Goal: Transaction & Acquisition: Obtain resource

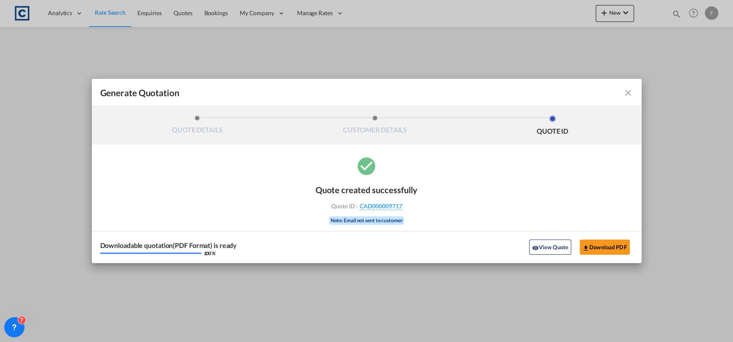
click at [626, 94] on md-icon "icon-close fg-AAA8AD cursor m-0" at bounding box center [628, 93] width 10 height 10
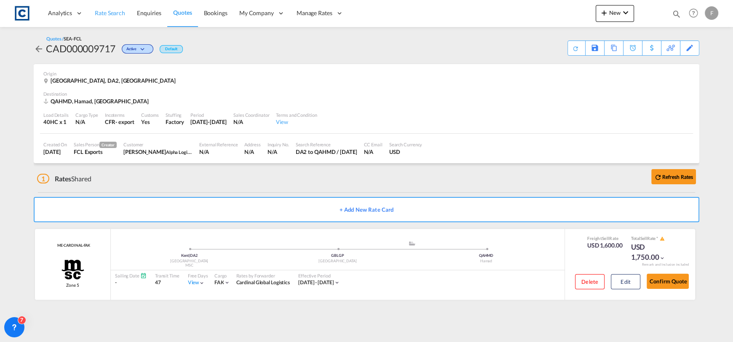
click at [118, 15] on span "Rate Search" at bounding box center [110, 12] width 30 height 7
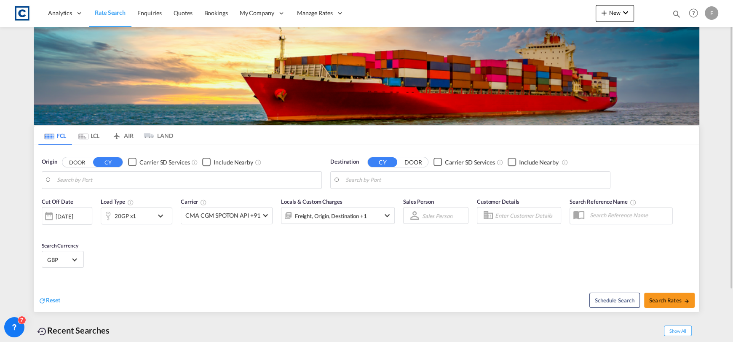
type input "GB-DA2, [GEOGRAPHIC_DATA]"
type input "Hamad, QAHMD"
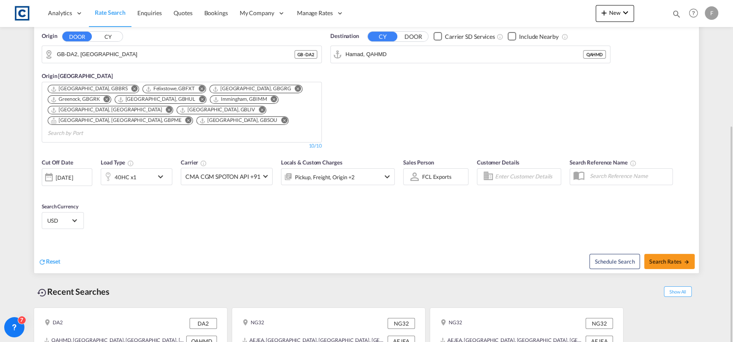
scroll to position [148, 0]
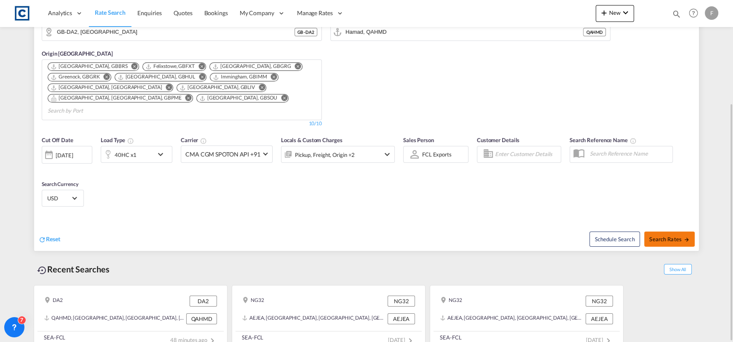
click at [663, 236] on span "Search Rates" at bounding box center [669, 239] width 40 height 7
type input "DA2 to QAHMD / [DATE]"
